Goal: Task Accomplishment & Management: Manage account settings

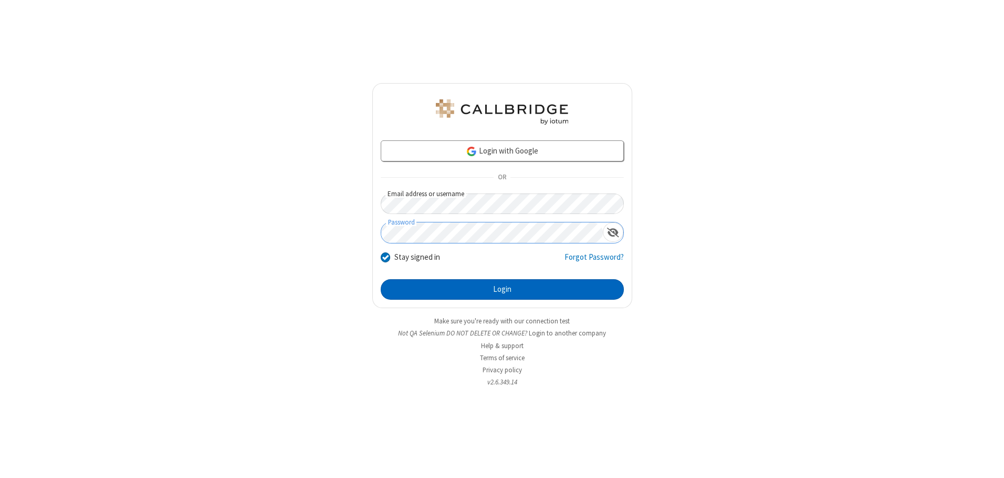
click at [502, 289] on button "Login" at bounding box center [502, 289] width 243 height 21
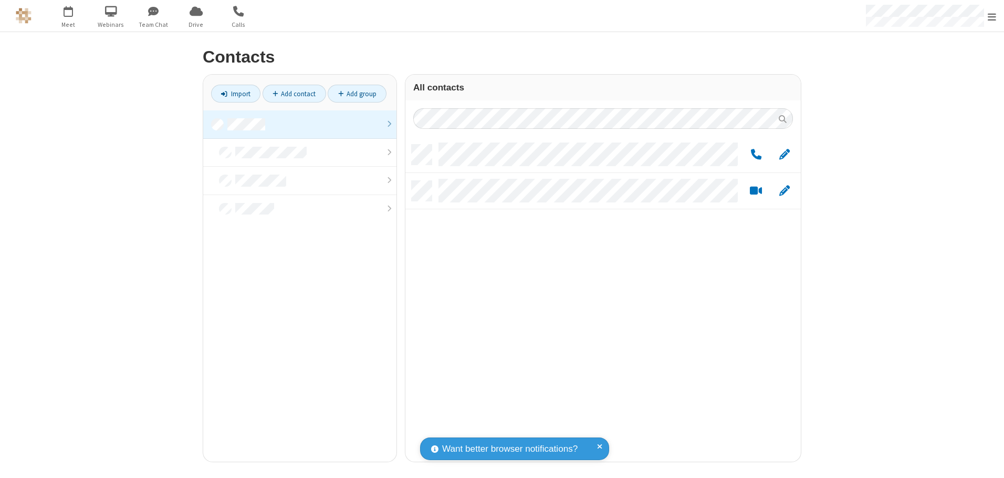
scroll to position [317, 388]
click at [300, 124] on link at bounding box center [299, 124] width 193 height 28
click at [785, 154] on span "Edit" at bounding box center [785, 154] width 11 height 13
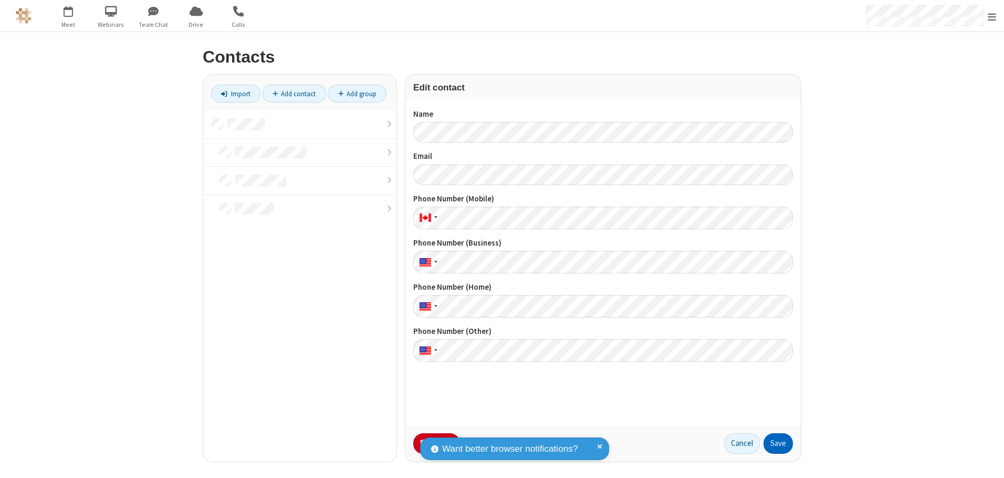
click at [779, 443] on button "Save" at bounding box center [778, 443] width 29 height 21
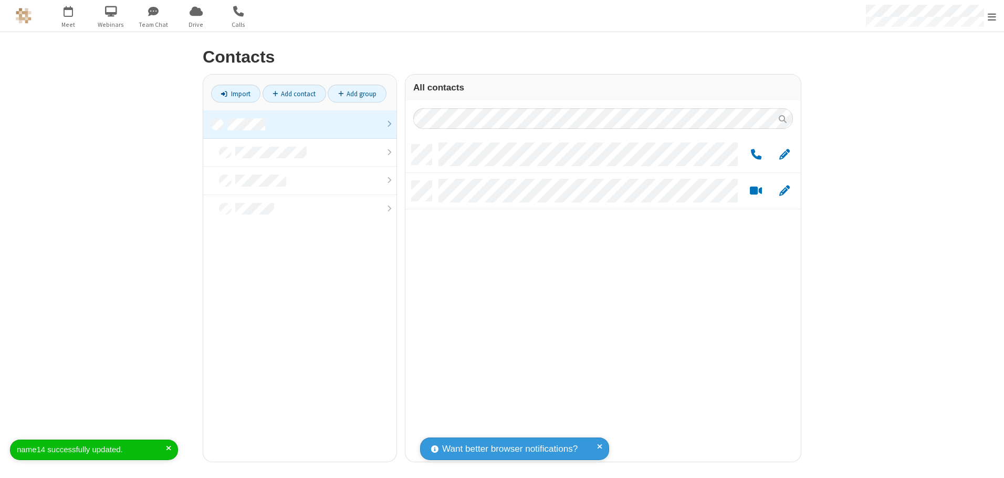
scroll to position [317, 388]
